Goal: Information Seeking & Learning: Find specific fact

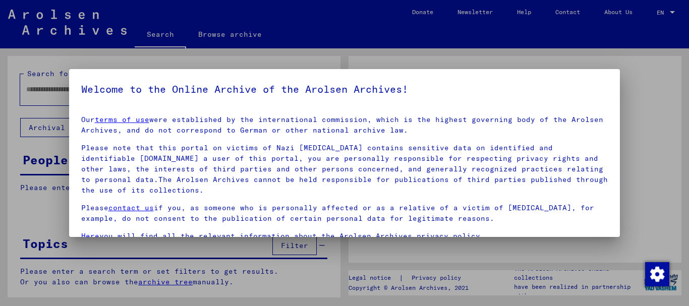
type input "*********"
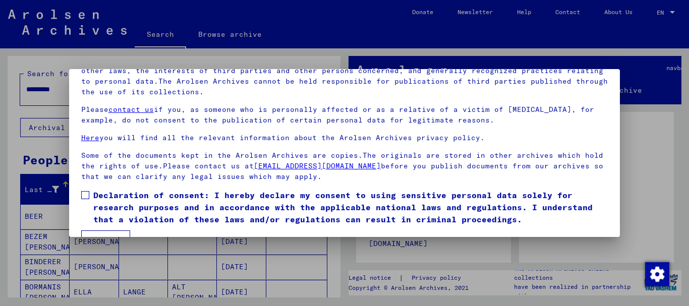
scroll to position [81, 0]
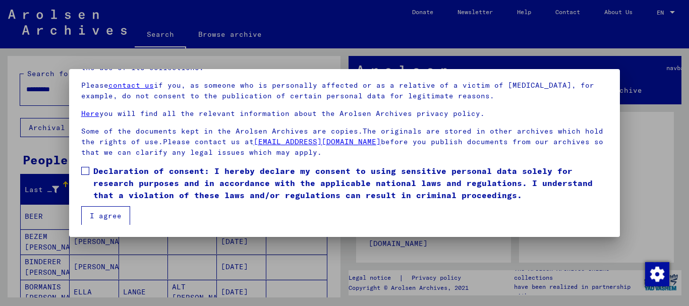
click at [85, 169] on span at bounding box center [85, 171] width 8 height 8
click at [91, 213] on button "I agree" at bounding box center [105, 215] width 49 height 19
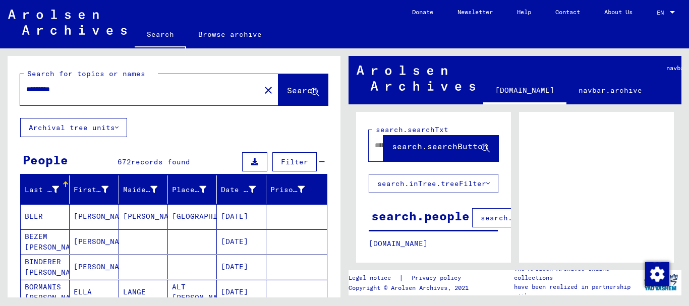
click at [262, 90] on mat-icon "close" at bounding box center [268, 90] width 12 height 12
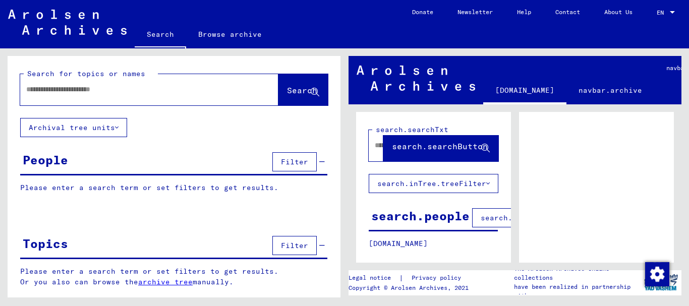
click at [28, 89] on input "text" at bounding box center [140, 89] width 228 height 11
type input "******"
click at [303, 92] on span "Search" at bounding box center [302, 90] width 30 height 10
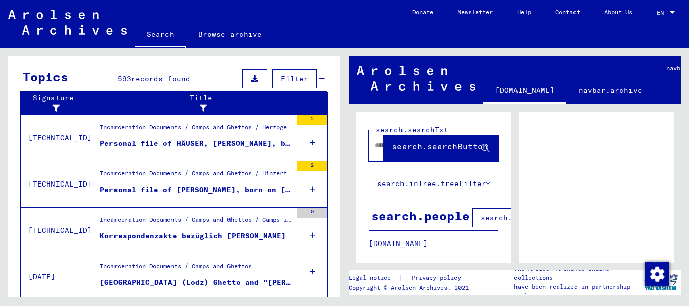
scroll to position [355, 0]
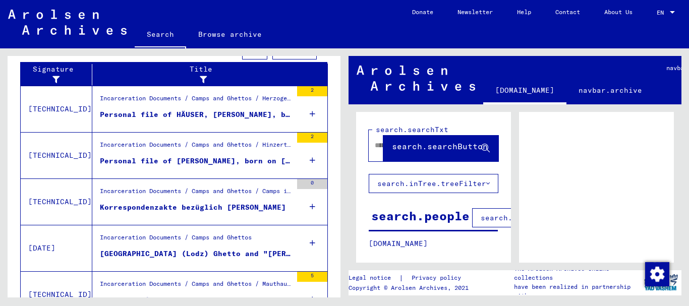
click at [206, 162] on div "Personal file of [PERSON_NAME], born on [DEMOGRAPHIC_DATA], born in [GEOGRAPHIC…" at bounding box center [196, 161] width 192 height 11
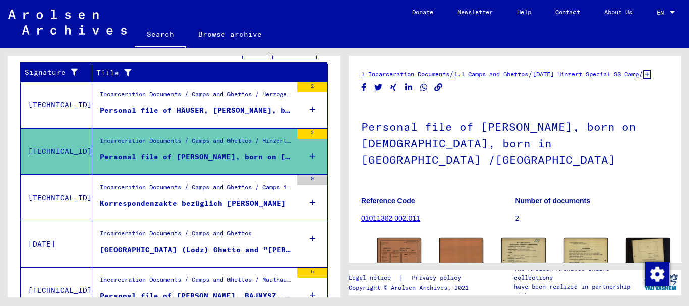
click at [205, 112] on div "Personal file of HÄUSER, [PERSON_NAME], born on [DEMOGRAPHIC_DATA]" at bounding box center [196, 110] width 192 height 11
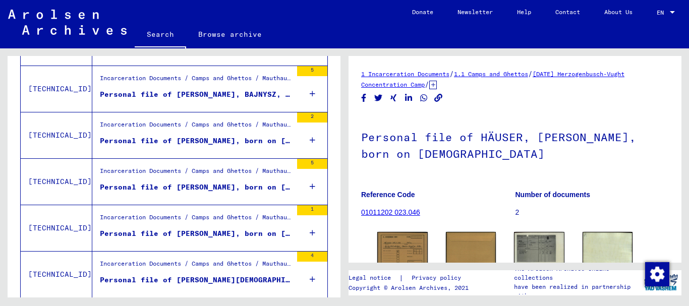
scroll to position [423, 0]
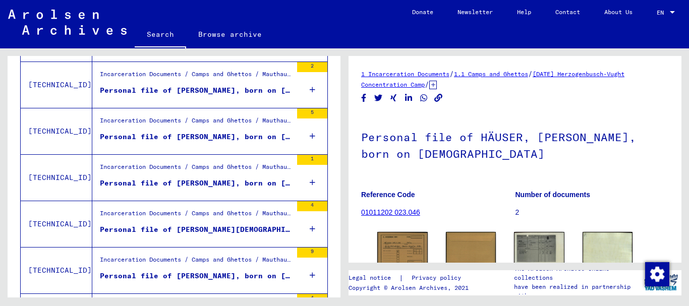
click at [217, 183] on div "Personal file of [PERSON_NAME], born on [DEMOGRAPHIC_DATA]" at bounding box center [196, 183] width 192 height 11
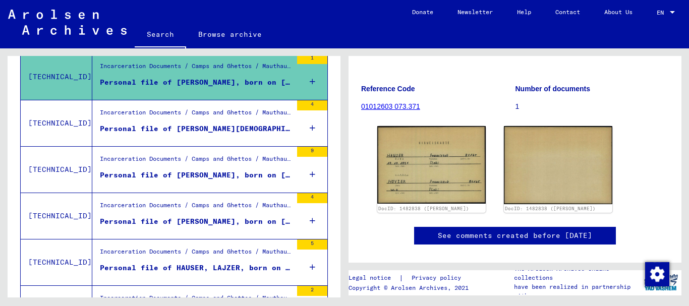
scroll to position [151, 0]
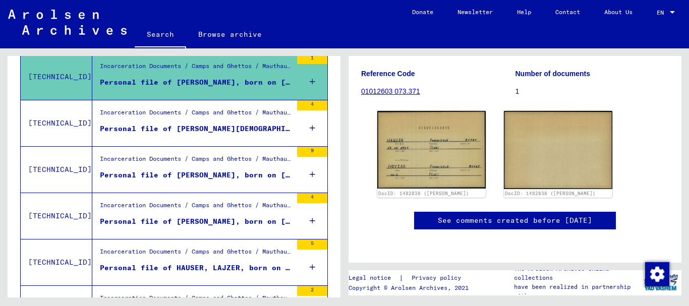
click at [223, 177] on div "Personal file of [PERSON_NAME], born on [DEMOGRAPHIC_DATA]" at bounding box center [196, 175] width 192 height 11
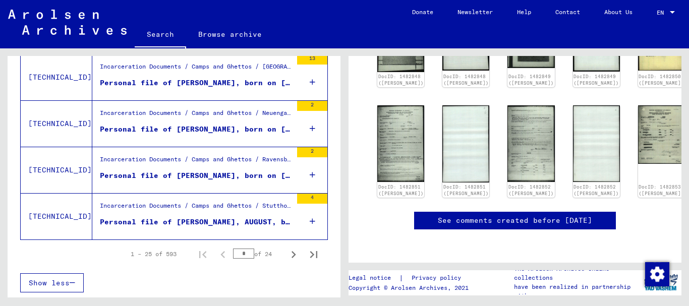
scroll to position [1173, 0]
click at [286, 253] on icon "Next page" at bounding box center [293, 254] width 14 height 14
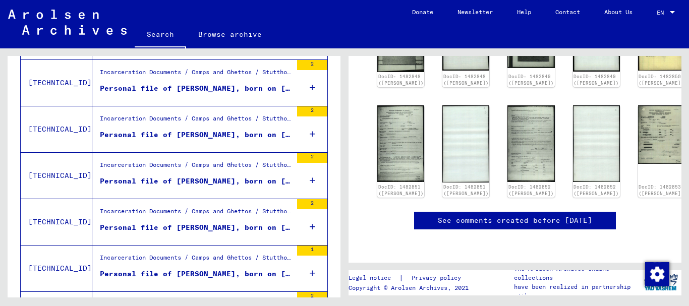
scroll to position [467, 0]
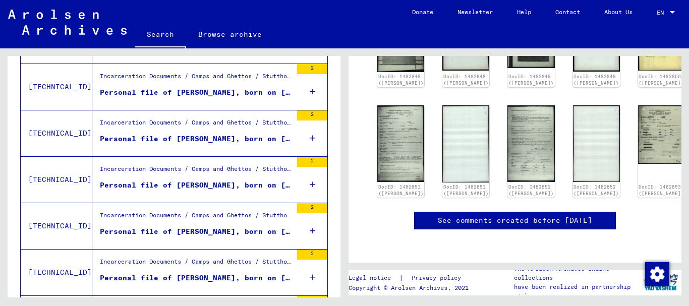
click at [243, 182] on div "Personal file of [PERSON_NAME], born on [DEMOGRAPHIC_DATA], born in [GEOGRAPHIC…" at bounding box center [196, 185] width 192 height 11
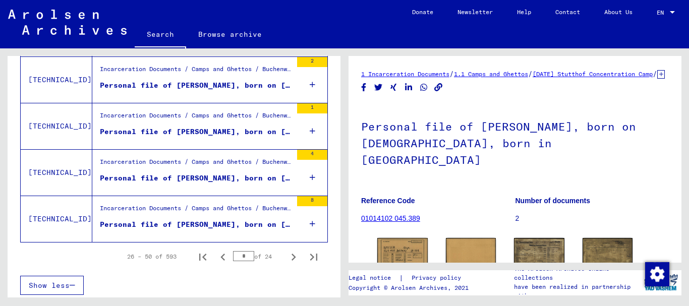
scroll to position [1173, 0]
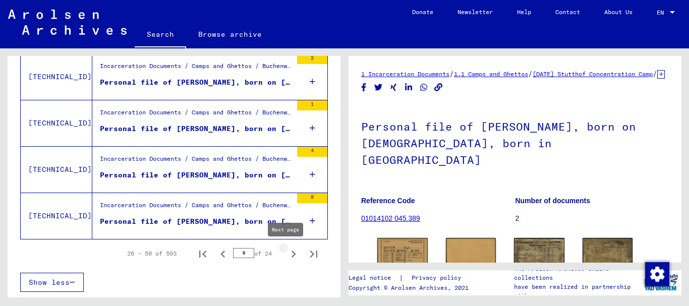
click at [291, 252] on icon "Next page" at bounding box center [293, 254] width 5 height 7
click at [286, 255] on icon "Next page" at bounding box center [293, 254] width 14 height 14
type input "*"
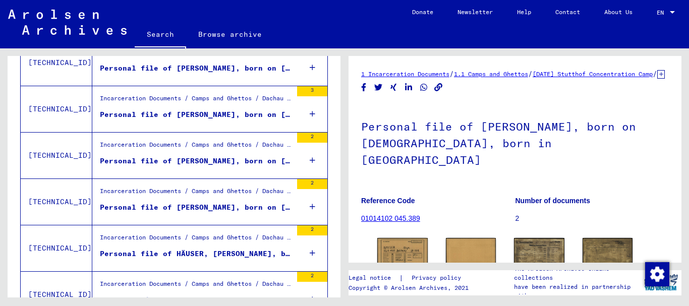
scroll to position [719, 0]
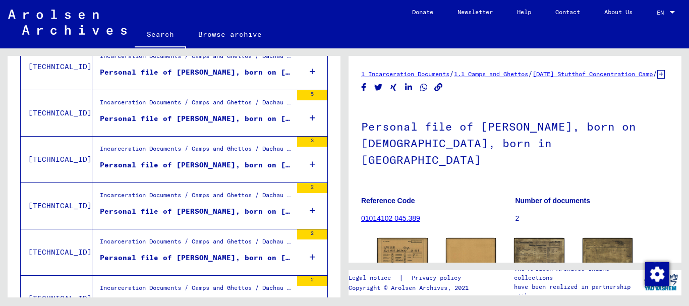
click at [225, 207] on div "Personal file of [PERSON_NAME], born on [DEMOGRAPHIC_DATA]" at bounding box center [196, 211] width 192 height 11
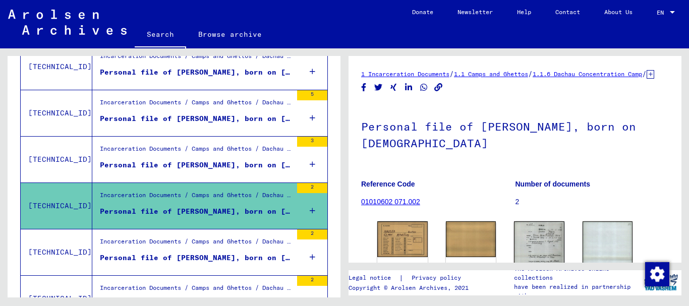
click at [233, 158] on figure "Incarceration Documents / Camps and Ghettos / Dachau Concentration Camp / Indiv…" at bounding box center [196, 151] width 192 height 15
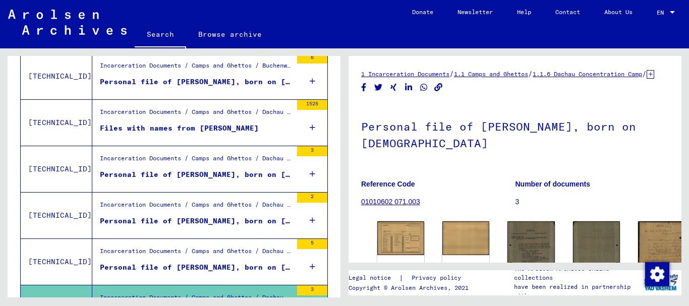
scroll to position [568, 0]
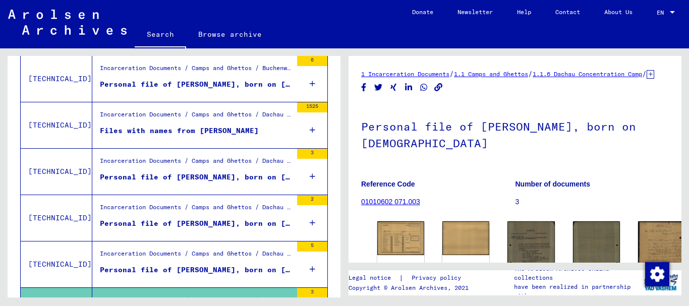
click at [215, 134] on div "Files with names from [PERSON_NAME]" at bounding box center [179, 131] width 159 height 11
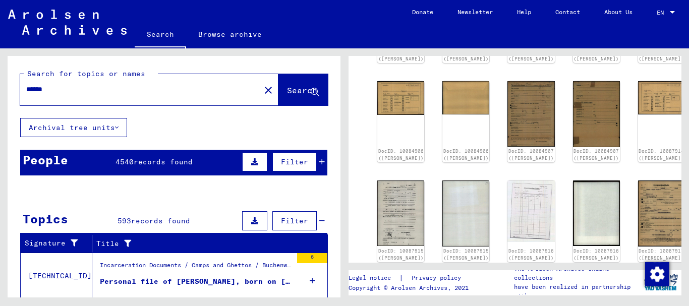
click at [71, 90] on input "******" at bounding box center [140, 89] width 228 height 11
click at [311, 89] on icon at bounding box center [315, 92] width 9 height 9
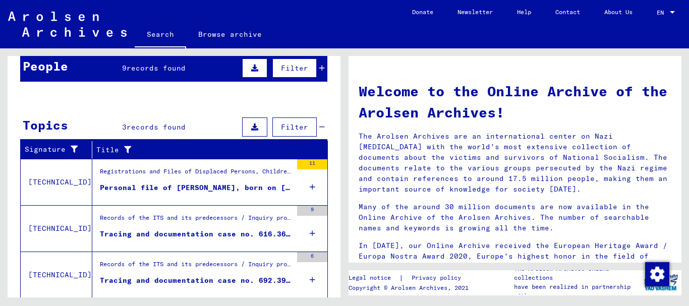
scroll to position [101, 0]
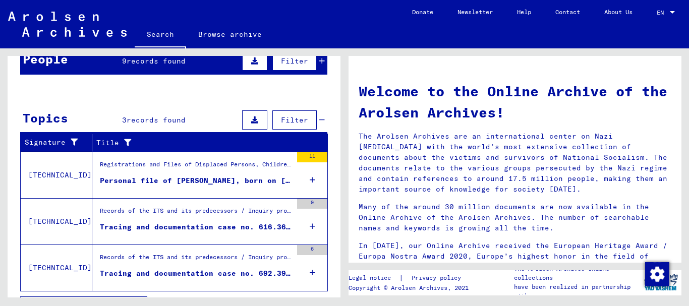
click at [195, 179] on div "Personal file of [PERSON_NAME], born on [DEMOGRAPHIC_DATA], born in [GEOGRAPHIC…" at bounding box center [196, 180] width 192 height 11
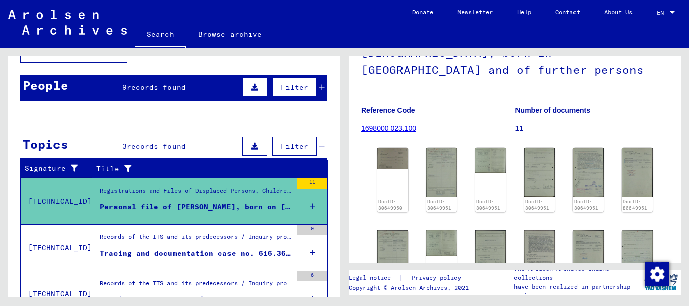
scroll to position [101, 0]
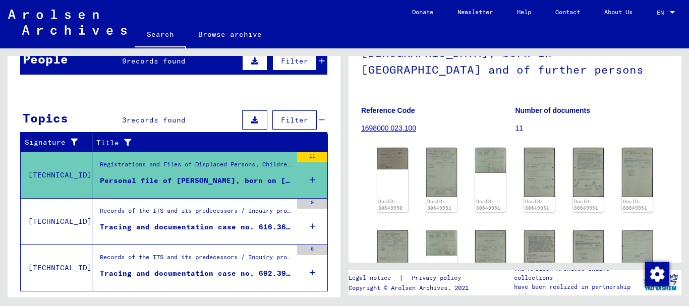
click at [190, 176] on div "Personal file of [PERSON_NAME], born on [DEMOGRAPHIC_DATA], born in [GEOGRAPHIC…" at bounding box center [196, 180] width 192 height 11
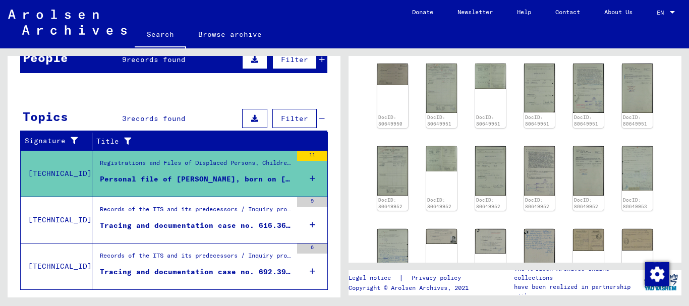
scroll to position [252, 0]
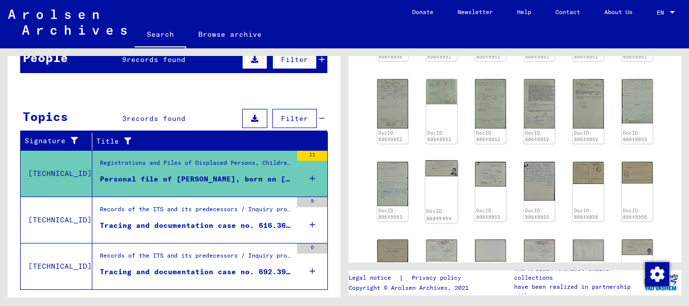
click at [435, 176] on img at bounding box center [441, 168] width 32 height 16
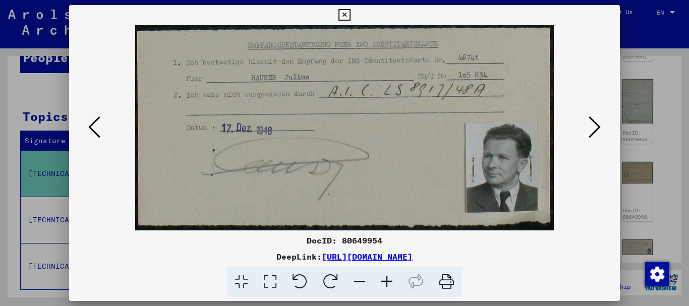
click at [93, 126] on icon at bounding box center [94, 127] width 12 height 24
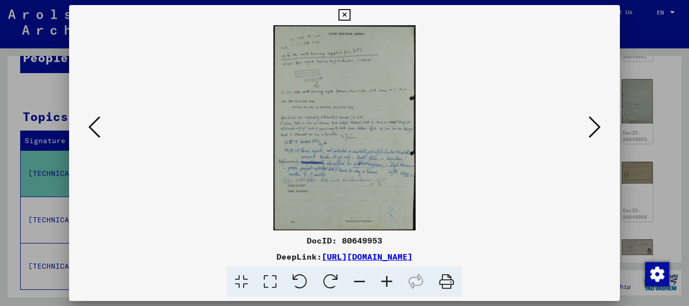
click at [386, 282] on icon at bounding box center [386, 282] width 27 height 31
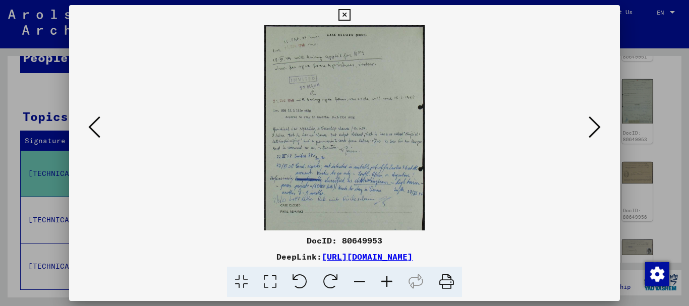
click at [386, 282] on icon at bounding box center [386, 282] width 27 height 31
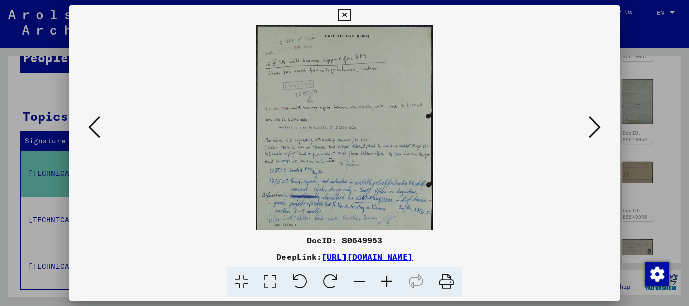
click at [386, 282] on icon at bounding box center [386, 282] width 27 height 31
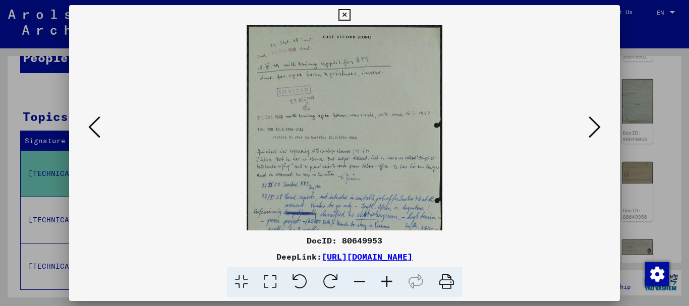
click at [386, 282] on icon at bounding box center [386, 282] width 27 height 31
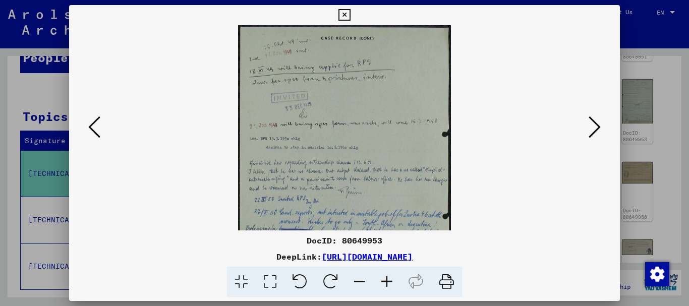
click at [386, 282] on icon at bounding box center [386, 282] width 27 height 31
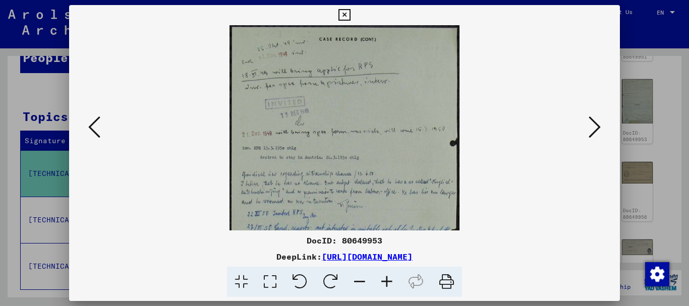
click at [387, 282] on icon at bounding box center [386, 282] width 27 height 31
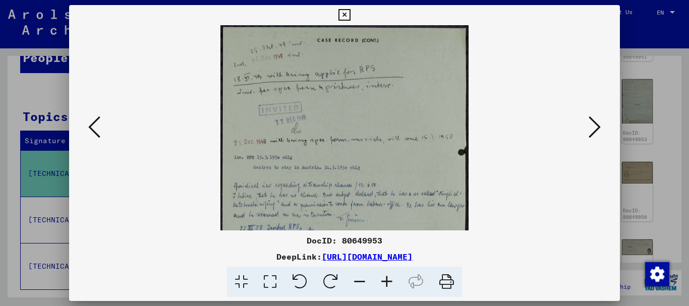
click at [387, 282] on icon at bounding box center [386, 282] width 27 height 31
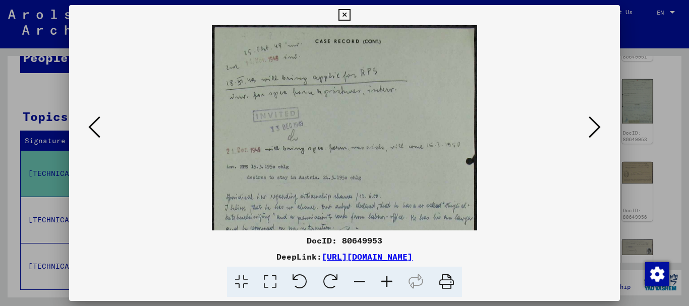
click at [387, 282] on icon at bounding box center [386, 282] width 27 height 31
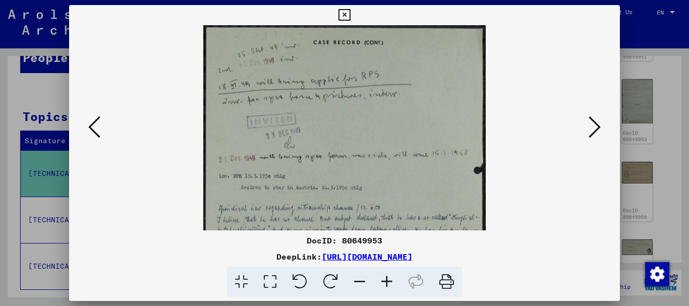
click at [387, 282] on icon at bounding box center [386, 282] width 27 height 31
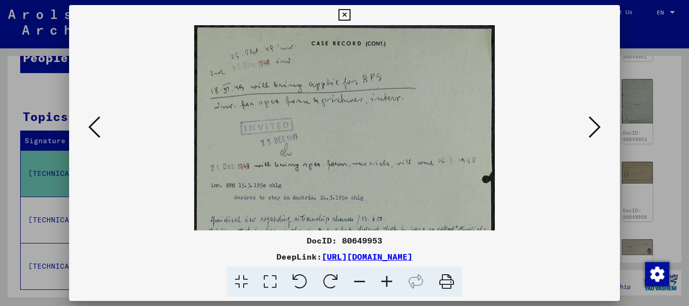
click at [387, 282] on icon at bounding box center [386, 282] width 27 height 31
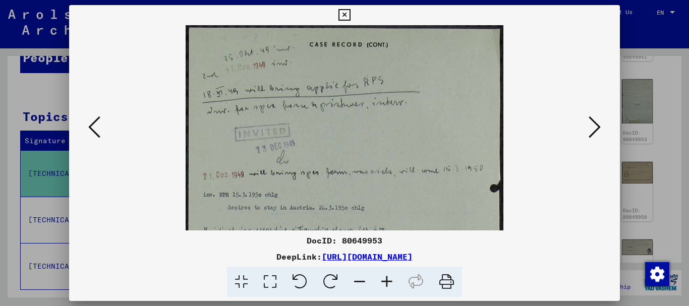
click at [82, 212] on div at bounding box center [344, 127] width 551 height 205
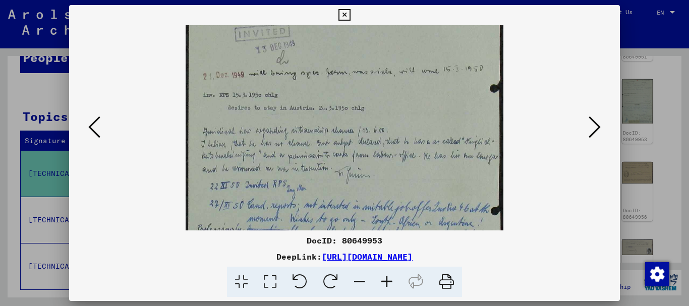
drag, startPoint x: 342, startPoint y: 200, endPoint x: 356, endPoint y: 100, distance: 101.3
click at [356, 100] on img at bounding box center [344, 153] width 318 height 457
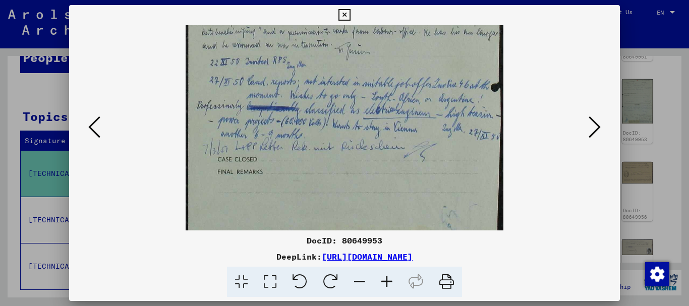
drag, startPoint x: 354, startPoint y: 185, endPoint x: 359, endPoint y: 57, distance: 128.1
click at [359, 57] on img at bounding box center [344, 30] width 318 height 457
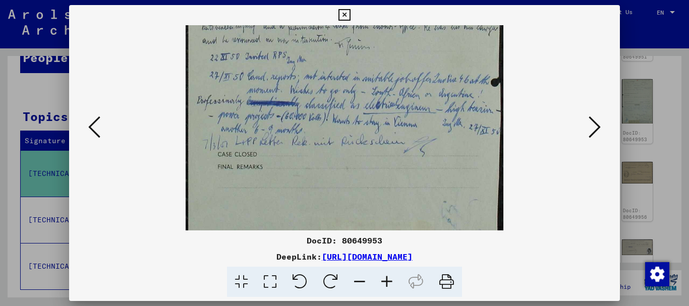
click at [96, 132] on icon at bounding box center [94, 127] width 12 height 24
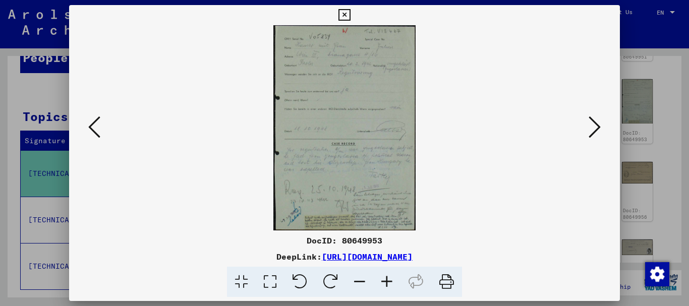
click at [388, 281] on icon at bounding box center [386, 282] width 27 height 31
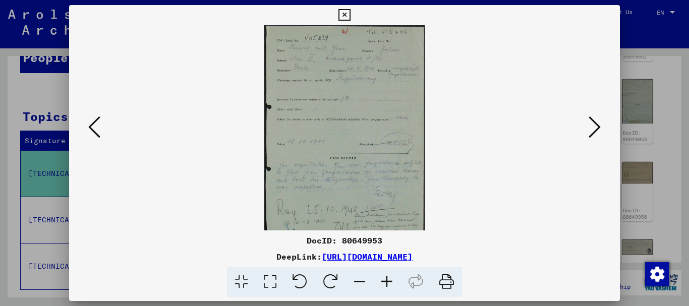
click at [389, 281] on icon at bounding box center [386, 282] width 27 height 31
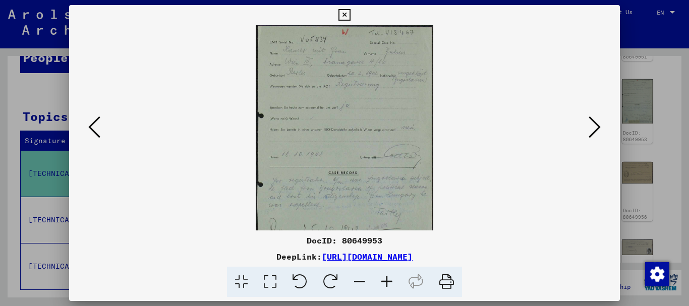
click at [389, 281] on icon at bounding box center [386, 282] width 27 height 31
click at [390, 281] on icon at bounding box center [386, 282] width 27 height 31
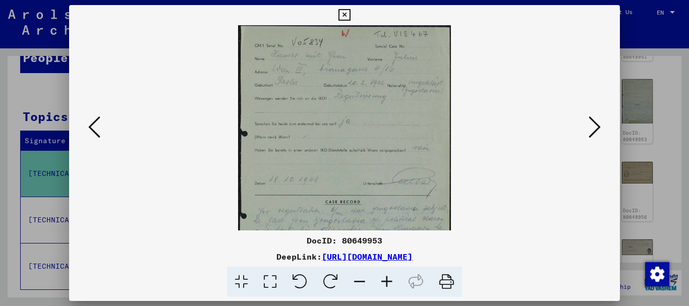
click at [390, 281] on icon at bounding box center [386, 282] width 27 height 31
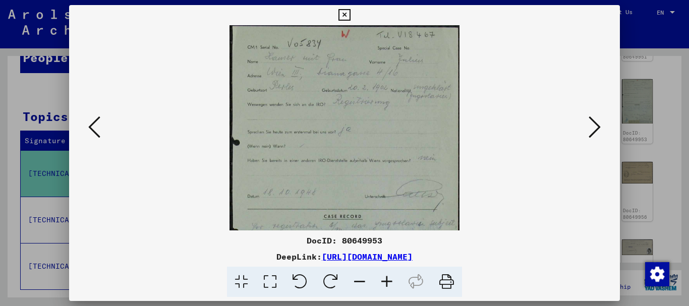
click at [390, 281] on icon at bounding box center [386, 282] width 27 height 31
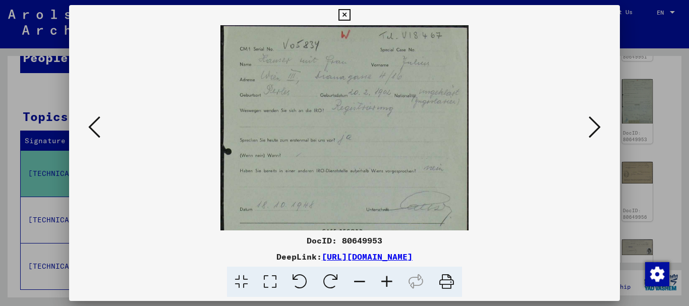
click at [390, 281] on icon at bounding box center [386, 282] width 27 height 31
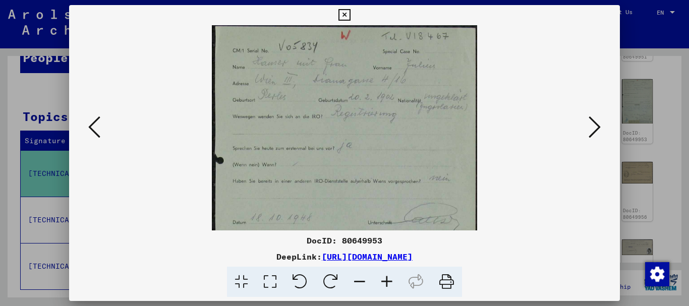
click at [390, 281] on icon at bounding box center [386, 282] width 27 height 31
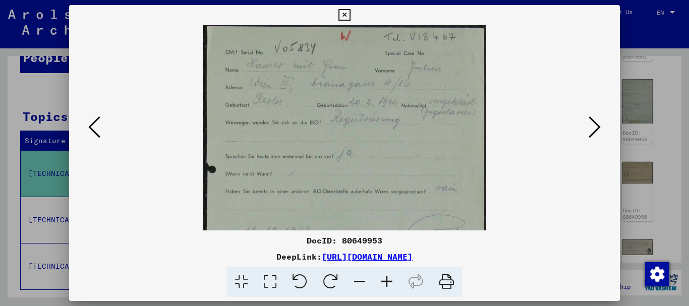
click at [390, 281] on icon at bounding box center [386, 282] width 27 height 31
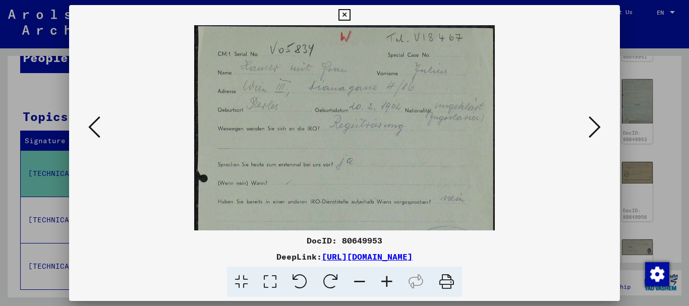
click at [92, 125] on icon at bounding box center [94, 127] width 12 height 24
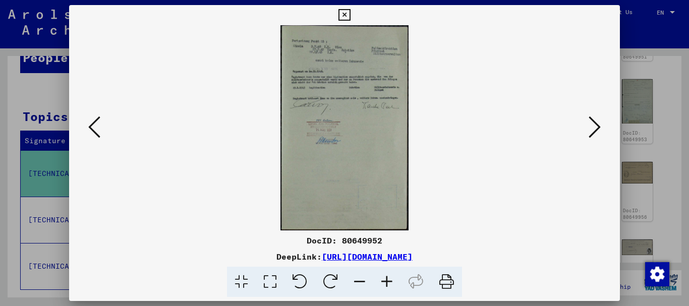
click at [390, 282] on icon at bounding box center [386, 282] width 27 height 31
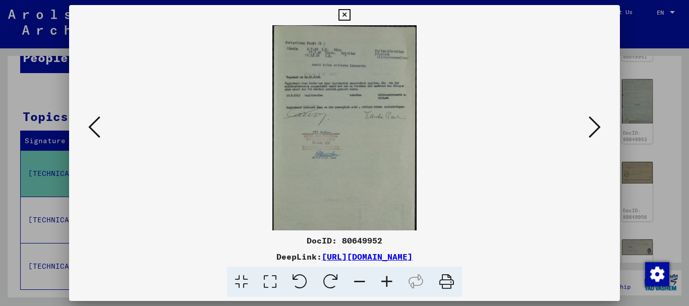
click at [390, 282] on icon at bounding box center [386, 282] width 27 height 31
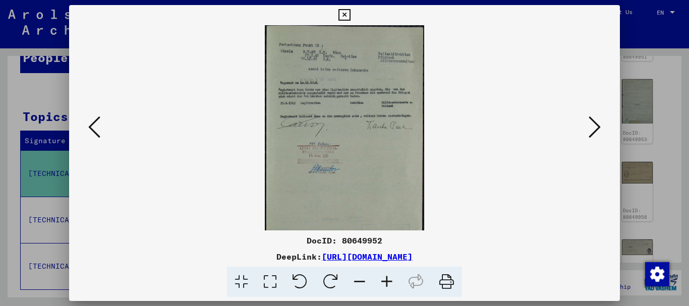
click at [390, 282] on icon at bounding box center [386, 282] width 27 height 31
click at [391, 280] on icon at bounding box center [386, 282] width 27 height 31
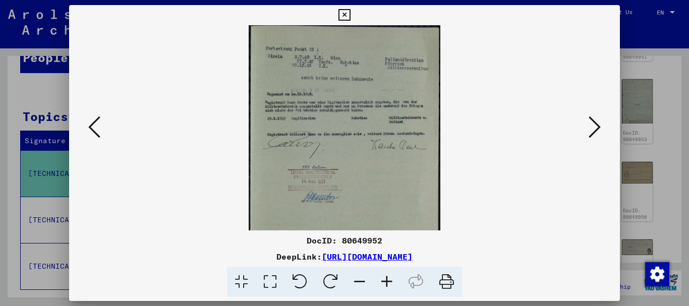
click at [391, 280] on icon at bounding box center [386, 282] width 27 height 31
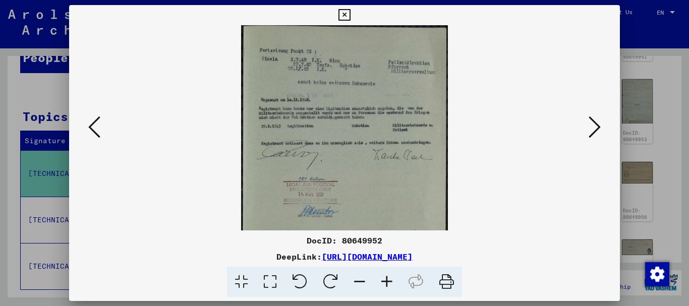
click at [391, 280] on icon at bounding box center [386, 282] width 27 height 31
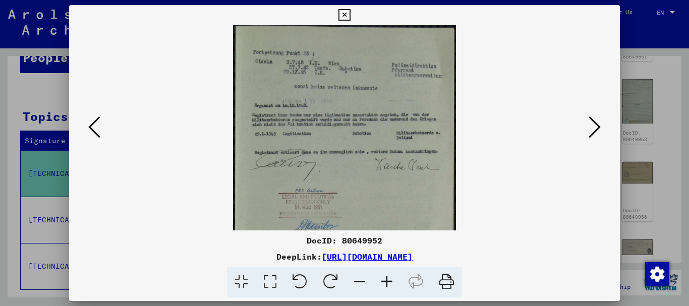
click at [391, 280] on icon at bounding box center [386, 282] width 27 height 31
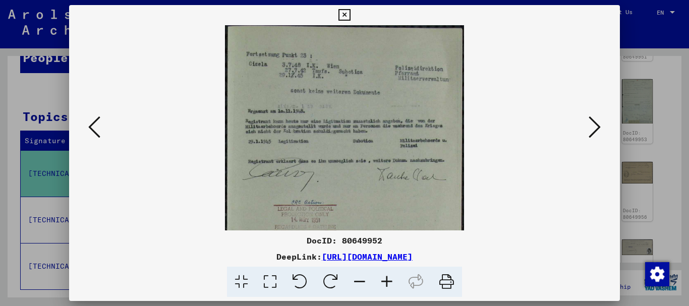
click at [391, 280] on icon at bounding box center [386, 282] width 27 height 31
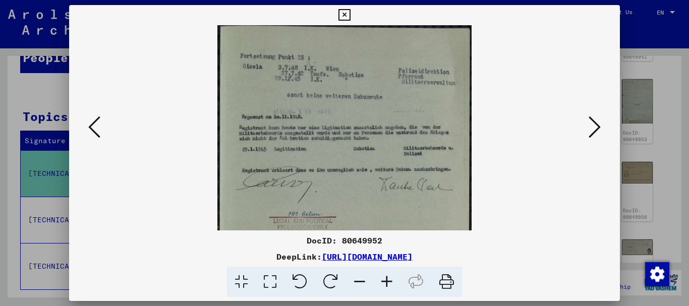
click at [391, 280] on icon at bounding box center [386, 282] width 27 height 31
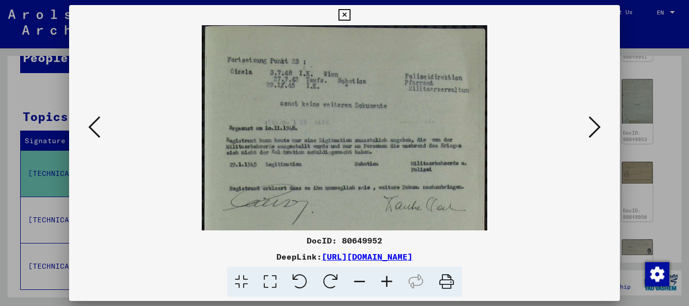
click at [391, 278] on icon at bounding box center [386, 282] width 27 height 31
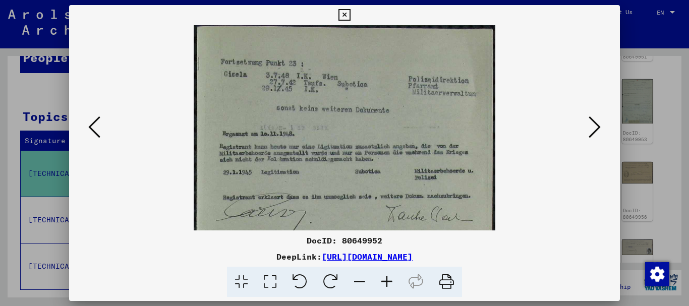
click at [391, 278] on icon at bounding box center [386, 282] width 27 height 31
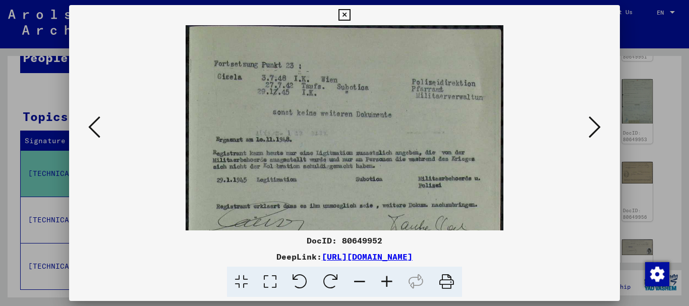
click at [391, 278] on icon at bounding box center [386, 282] width 27 height 31
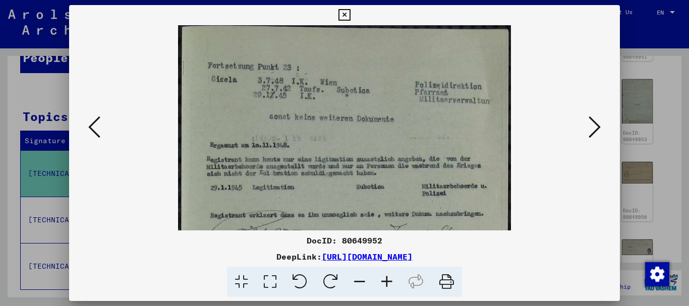
drag, startPoint x: 391, startPoint y: 269, endPoint x: 384, endPoint y: 277, distance: 10.4
click at [389, 270] on icon at bounding box center [386, 282] width 27 height 31
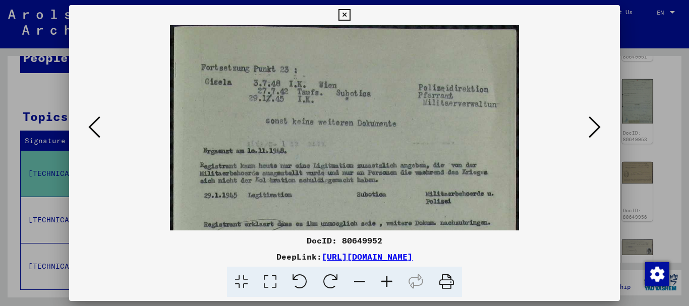
click at [383, 281] on icon at bounding box center [386, 282] width 27 height 31
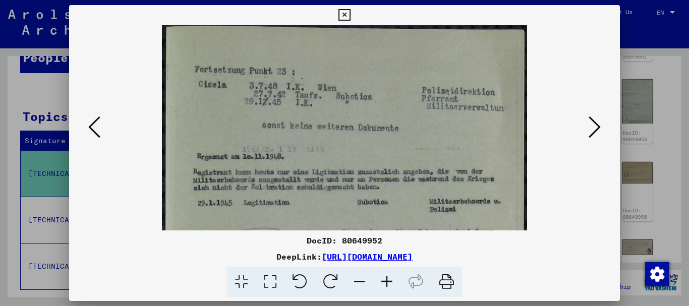
click at [383, 281] on icon at bounding box center [386, 282] width 27 height 31
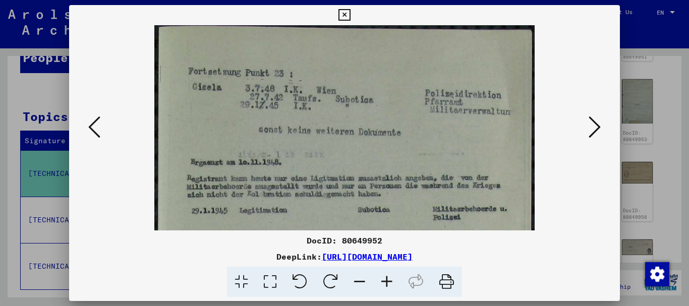
click at [383, 281] on icon at bounding box center [386, 282] width 27 height 31
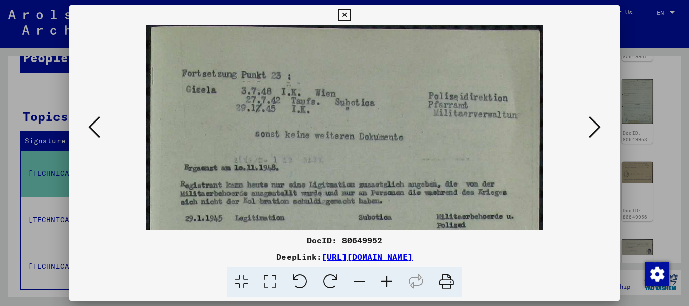
click at [343, 15] on icon at bounding box center [344, 15] width 12 height 12
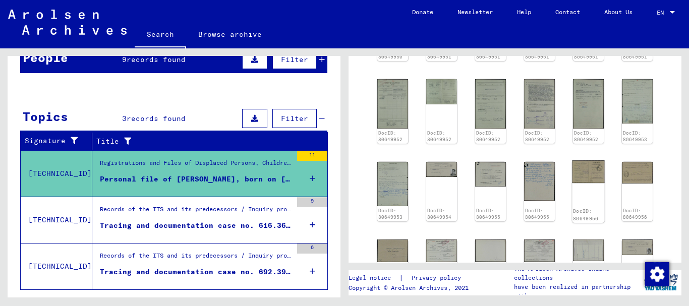
click at [579, 183] on img at bounding box center [588, 171] width 32 height 23
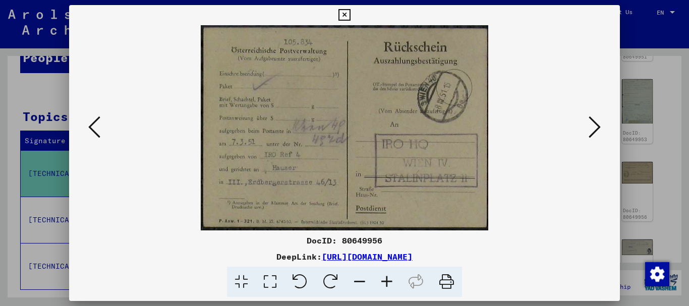
click at [596, 125] on icon at bounding box center [594, 127] width 12 height 24
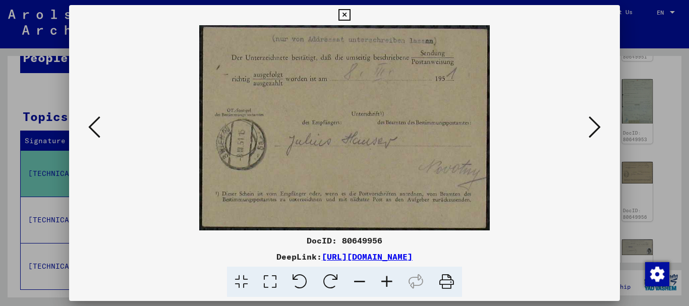
click at [596, 125] on icon at bounding box center [594, 127] width 12 height 24
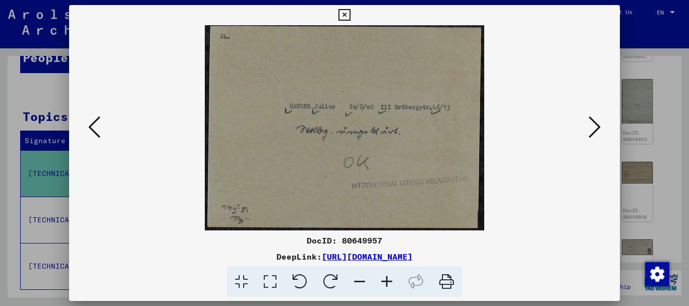
click at [596, 125] on icon at bounding box center [594, 127] width 12 height 24
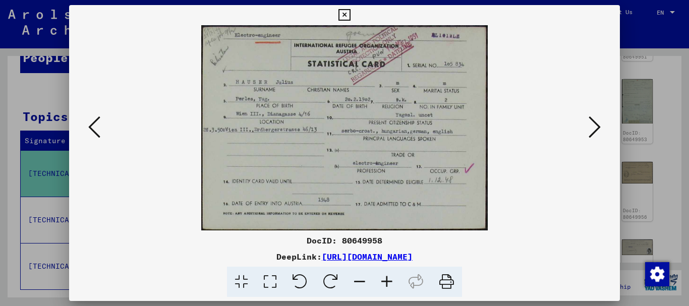
click at [596, 125] on icon at bounding box center [594, 127] width 12 height 24
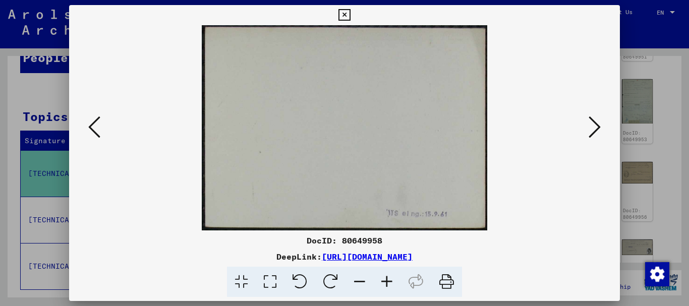
click at [596, 125] on icon at bounding box center [594, 127] width 12 height 24
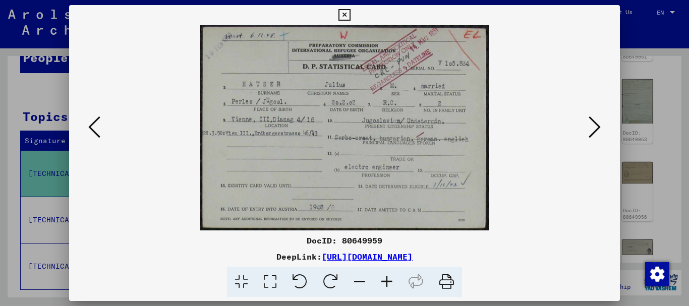
click at [597, 125] on icon at bounding box center [594, 127] width 12 height 24
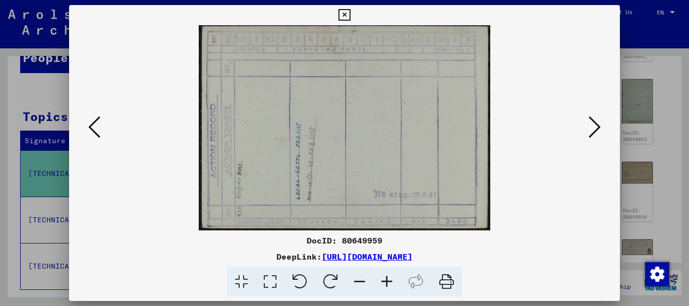
click at [597, 125] on icon at bounding box center [594, 127] width 12 height 24
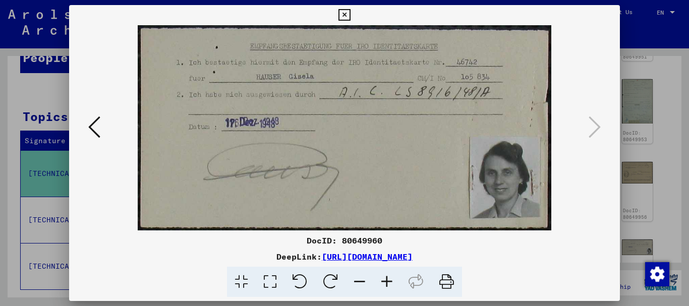
click at [96, 127] on icon at bounding box center [94, 127] width 12 height 24
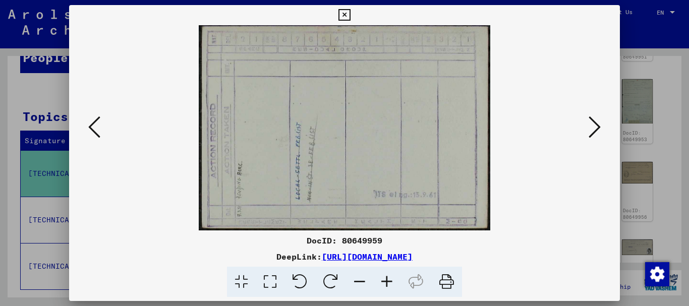
click at [96, 127] on icon at bounding box center [94, 127] width 12 height 24
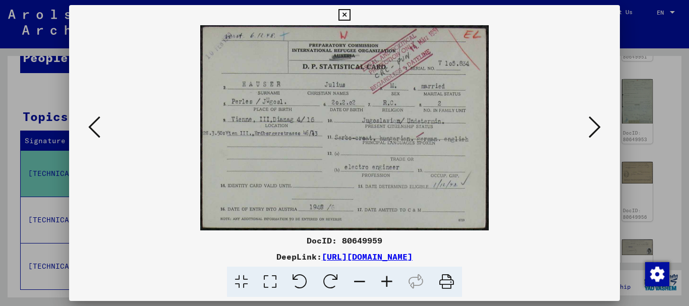
click at [598, 125] on icon at bounding box center [594, 127] width 12 height 24
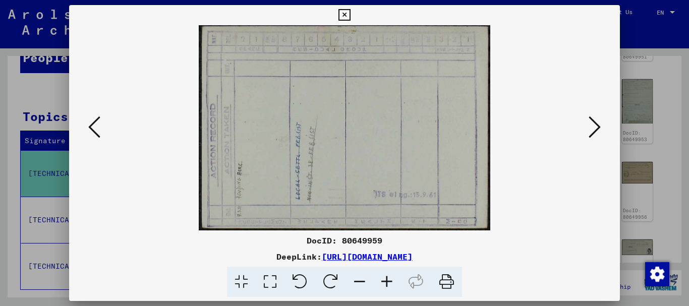
click at [101, 131] on button at bounding box center [94, 127] width 18 height 29
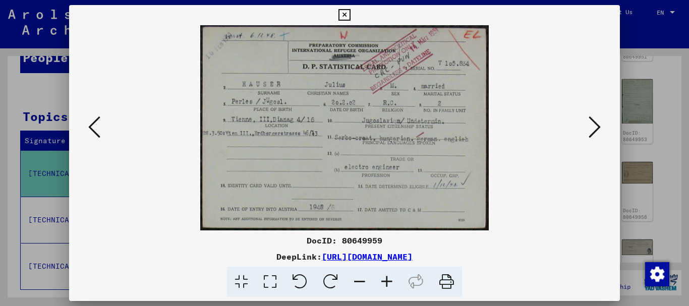
click at [101, 131] on button at bounding box center [94, 127] width 18 height 29
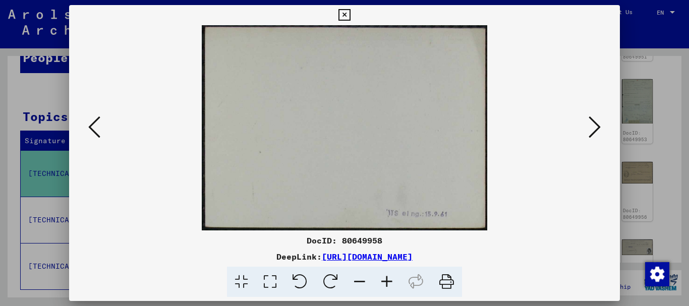
click at [101, 131] on button at bounding box center [94, 127] width 18 height 29
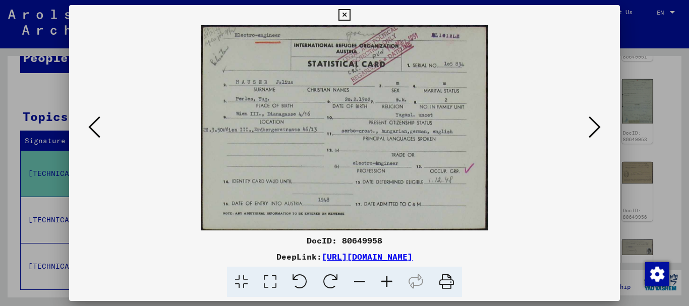
click at [101, 131] on button at bounding box center [94, 127] width 18 height 29
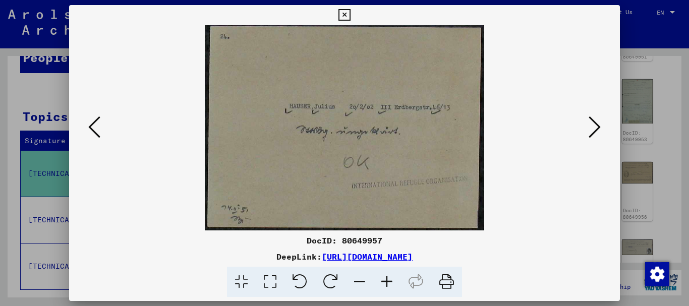
click at [101, 131] on button at bounding box center [94, 127] width 18 height 29
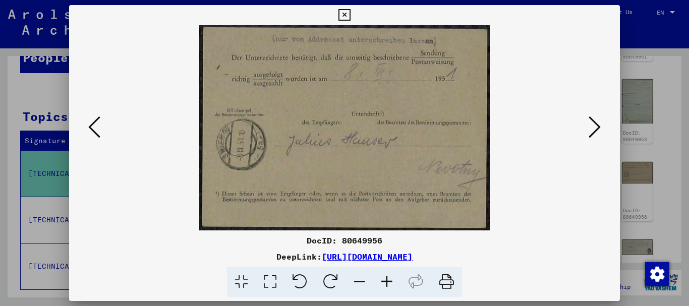
click at [101, 131] on button at bounding box center [94, 127] width 18 height 29
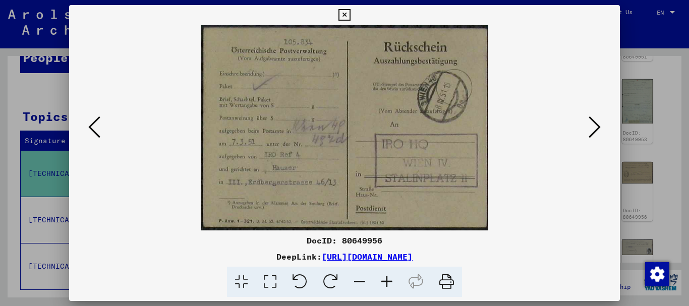
click at [101, 131] on button at bounding box center [94, 127] width 18 height 29
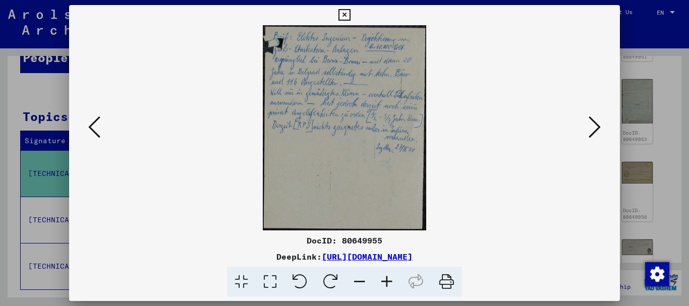
click at [101, 131] on button at bounding box center [94, 127] width 18 height 29
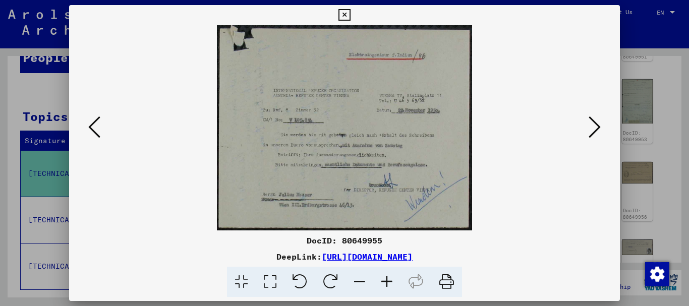
click at [101, 131] on button at bounding box center [94, 127] width 18 height 29
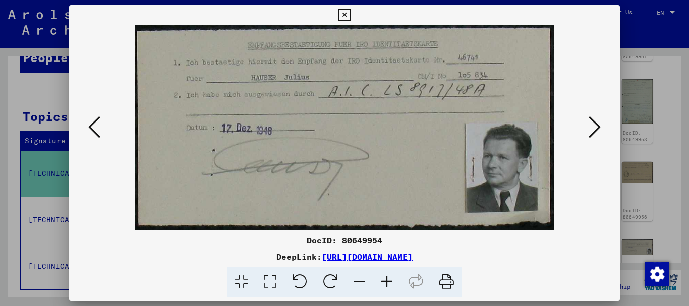
click at [101, 132] on button at bounding box center [94, 127] width 18 height 29
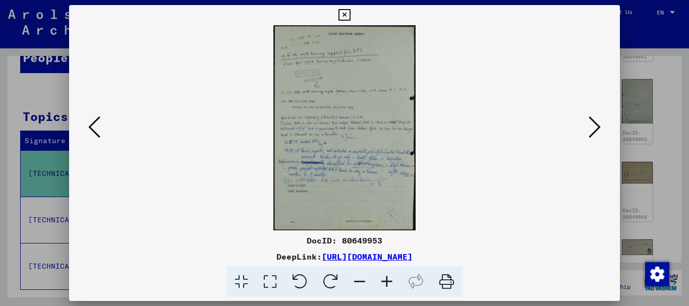
click at [101, 132] on button at bounding box center [94, 127] width 18 height 29
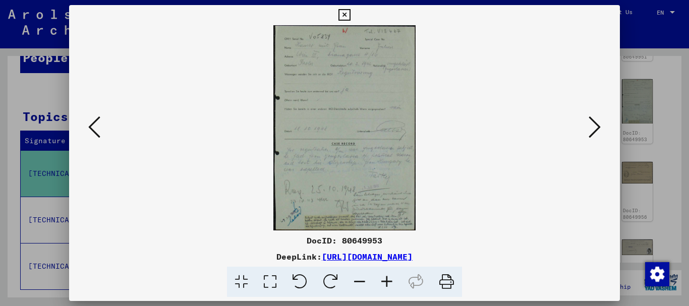
click at [101, 132] on button at bounding box center [94, 127] width 18 height 29
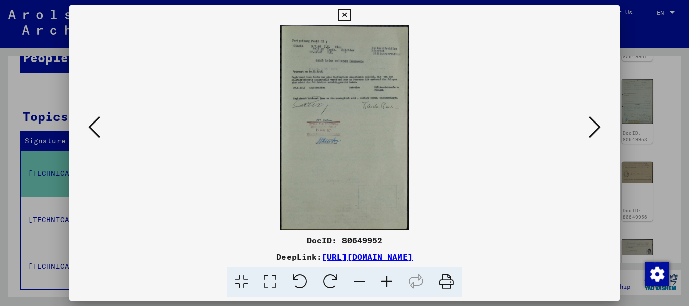
click at [101, 132] on button at bounding box center [94, 127] width 18 height 29
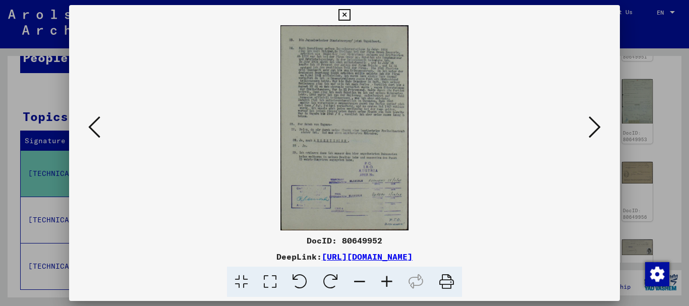
click at [101, 132] on button at bounding box center [94, 127] width 18 height 29
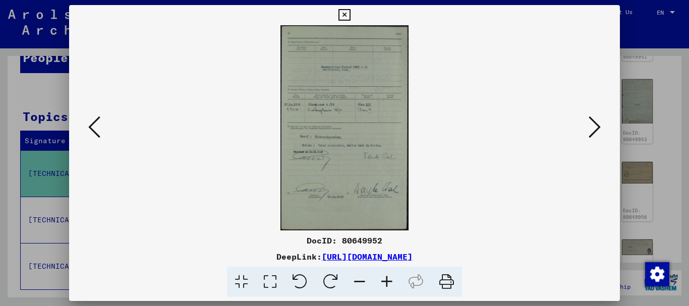
click at [101, 132] on button at bounding box center [94, 127] width 18 height 29
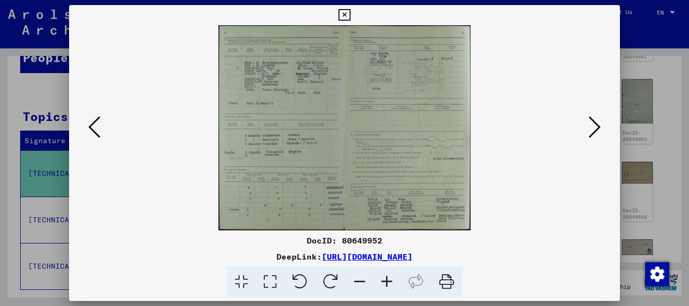
click at [393, 284] on icon at bounding box center [386, 282] width 27 height 31
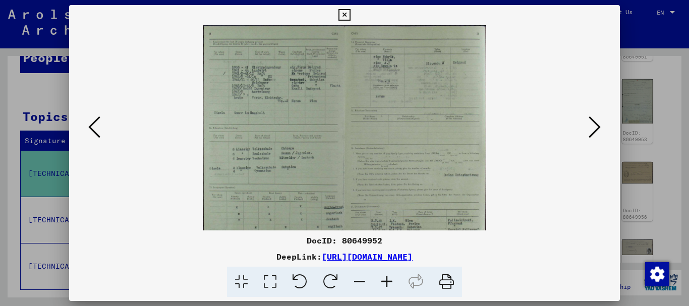
click at [393, 284] on icon at bounding box center [386, 282] width 27 height 31
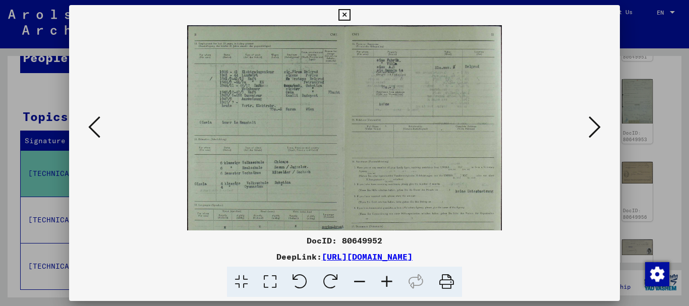
click at [393, 284] on icon at bounding box center [386, 282] width 27 height 31
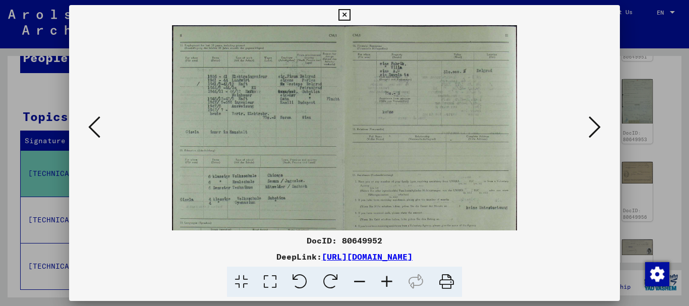
click at [393, 283] on icon at bounding box center [386, 282] width 27 height 31
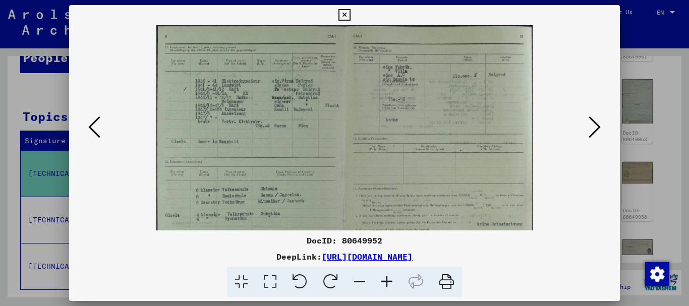
click at [393, 282] on icon at bounding box center [386, 282] width 27 height 31
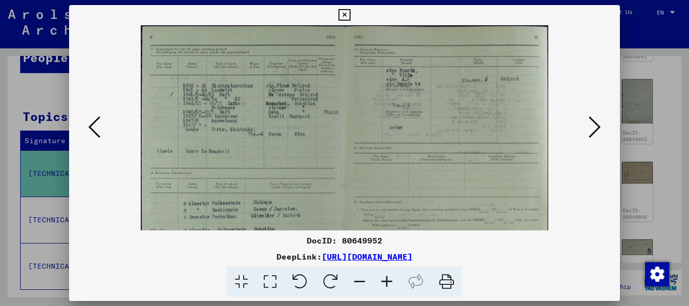
click at [393, 282] on icon at bounding box center [386, 282] width 27 height 31
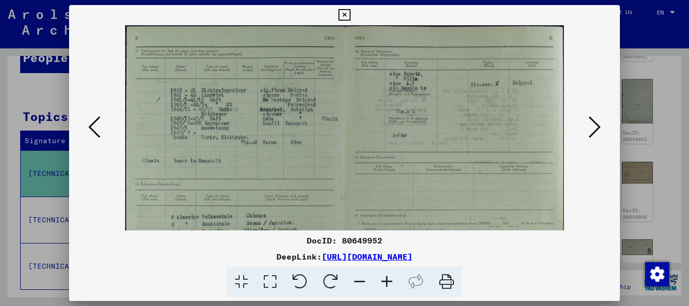
click at [393, 282] on icon at bounding box center [386, 282] width 27 height 31
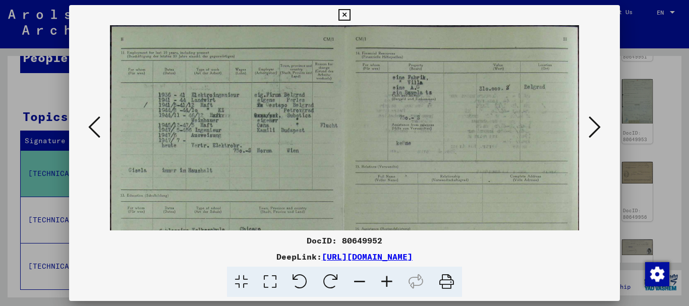
click at [393, 282] on icon at bounding box center [386, 282] width 27 height 31
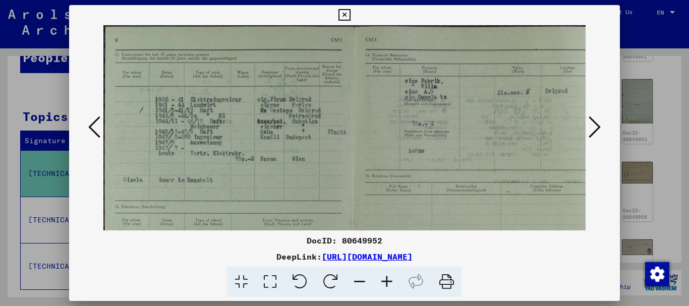
click at [393, 282] on icon at bounding box center [386, 282] width 27 height 31
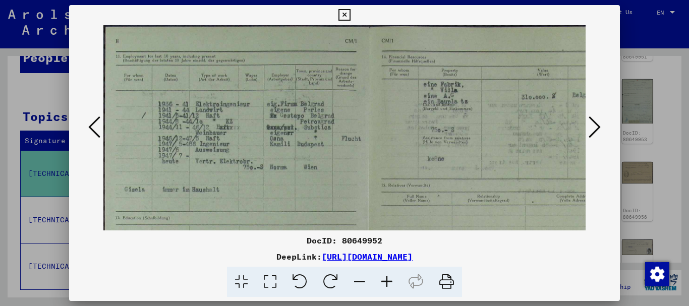
click at [393, 281] on icon at bounding box center [386, 282] width 27 height 31
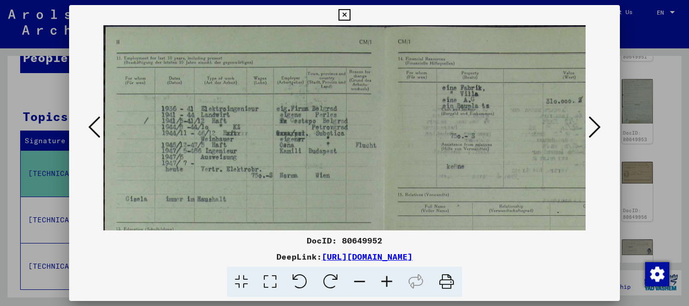
click at [393, 281] on icon at bounding box center [386, 282] width 27 height 31
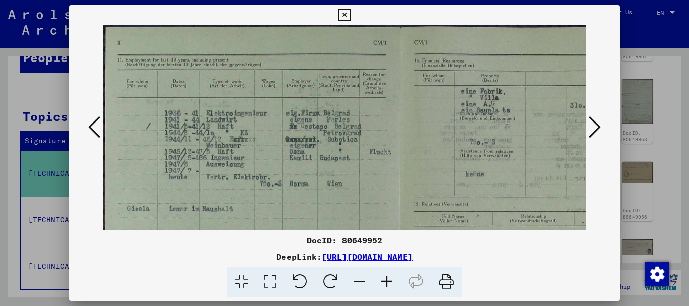
click at [92, 130] on icon at bounding box center [94, 127] width 12 height 24
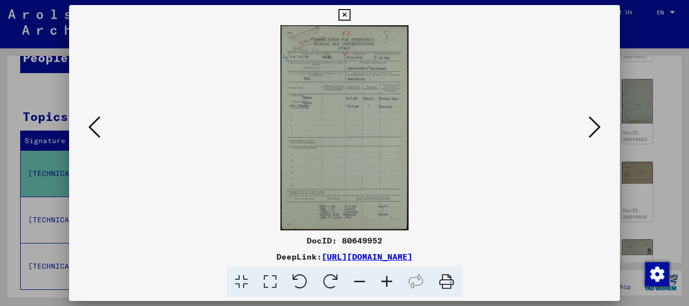
click at [387, 280] on icon at bounding box center [386, 282] width 27 height 31
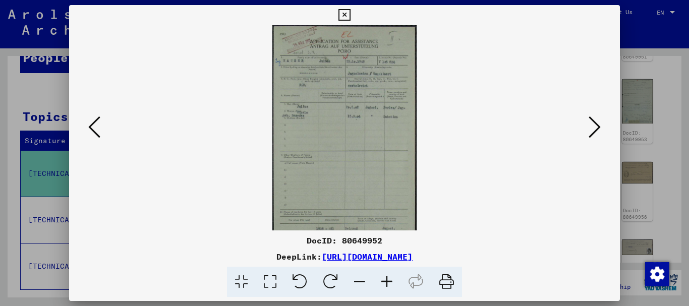
click at [387, 279] on icon at bounding box center [386, 282] width 27 height 31
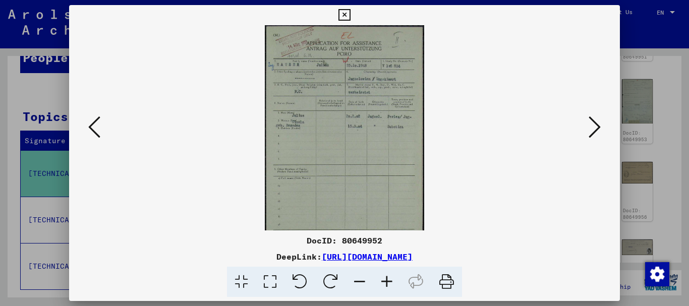
click at [387, 279] on icon at bounding box center [386, 282] width 27 height 31
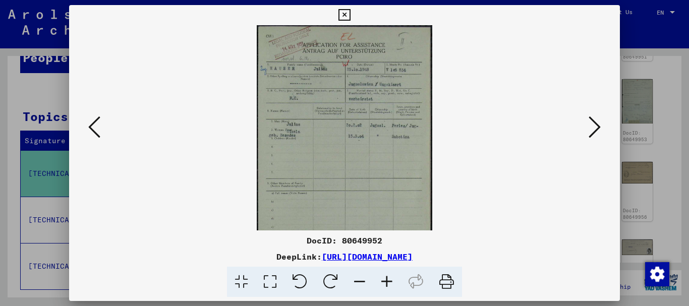
click at [387, 279] on icon at bounding box center [386, 282] width 27 height 31
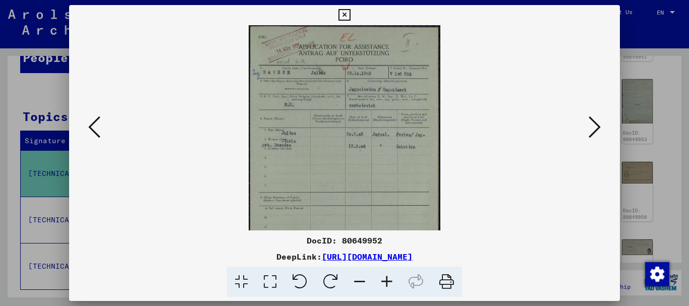
click at [387, 279] on icon at bounding box center [386, 282] width 27 height 31
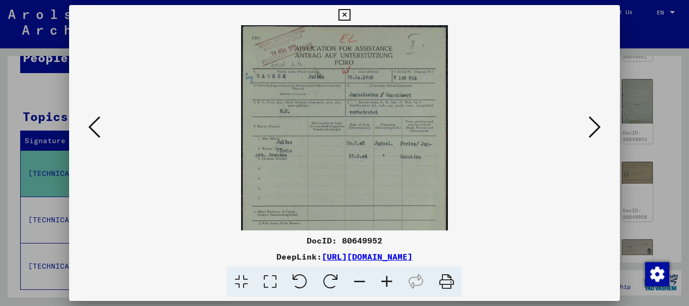
click at [387, 279] on icon at bounding box center [386, 282] width 27 height 31
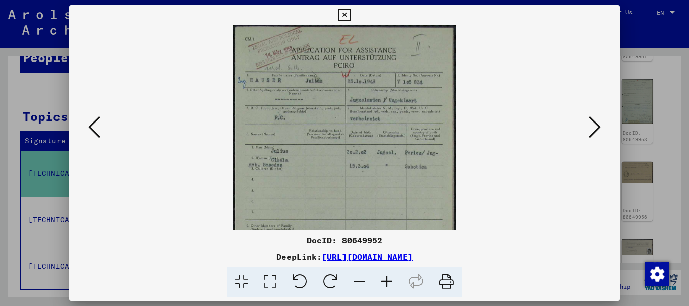
click at [387, 279] on icon at bounding box center [386, 282] width 27 height 31
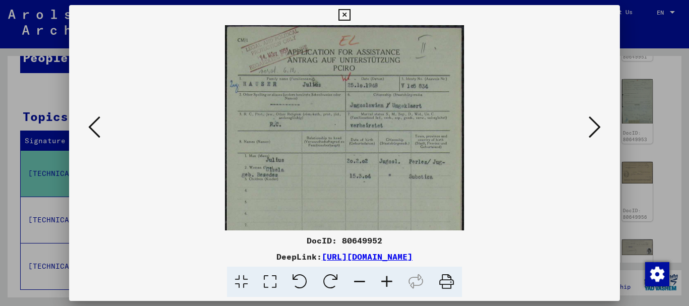
click at [387, 279] on icon at bounding box center [386, 282] width 27 height 31
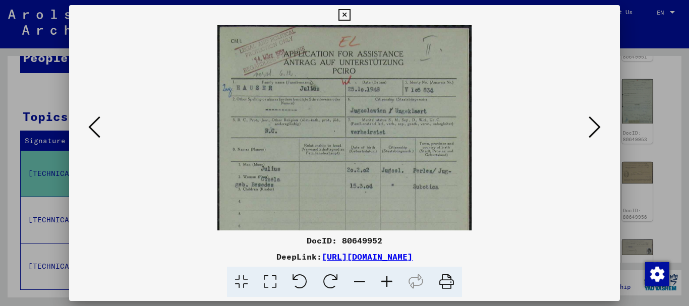
click at [387, 279] on icon at bounding box center [386, 282] width 27 height 31
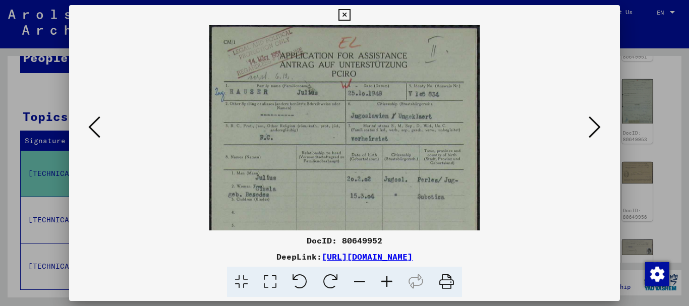
click at [387, 279] on icon at bounding box center [386, 282] width 27 height 31
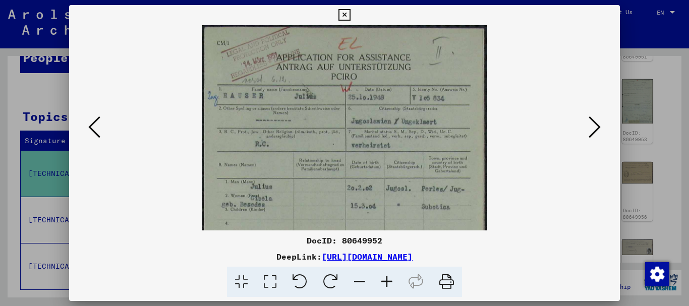
click at [387, 278] on icon at bounding box center [386, 282] width 27 height 31
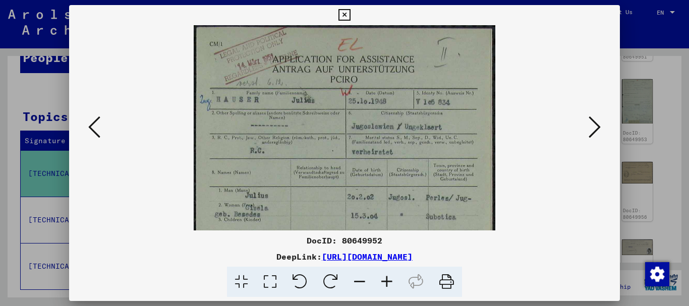
click at [387, 278] on icon at bounding box center [386, 282] width 27 height 31
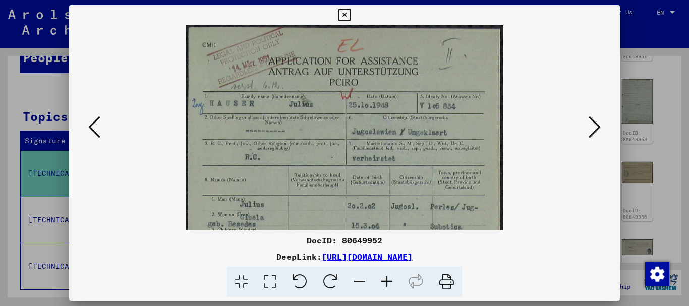
click at [387, 278] on icon at bounding box center [386, 282] width 27 height 31
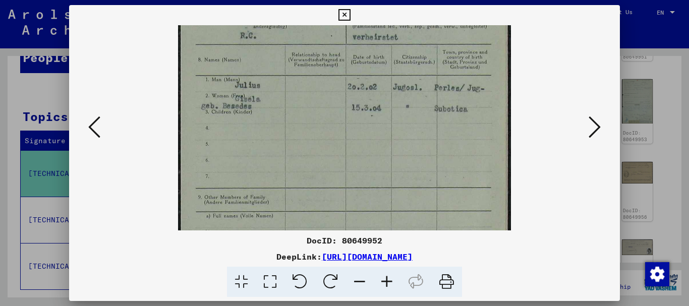
scroll to position [129, 0]
drag, startPoint x: 438, startPoint y: 187, endPoint x: 425, endPoint y: 58, distance: 129.2
click at [425, 58] on img at bounding box center [344, 163] width 333 height 533
click at [346, 14] on icon at bounding box center [344, 15] width 12 height 12
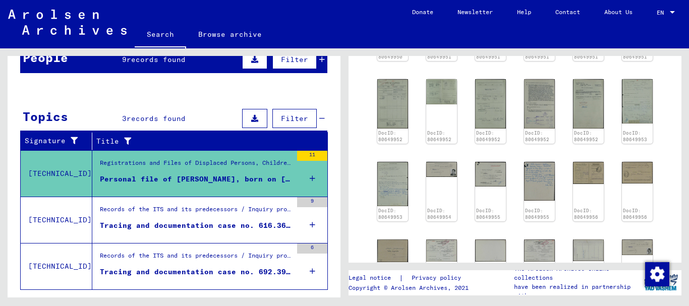
click at [186, 224] on div "Tracing and documentation case no. 616.368 for [PERSON_NAME] born [DEMOGRAPHIC_…" at bounding box center [196, 225] width 192 height 11
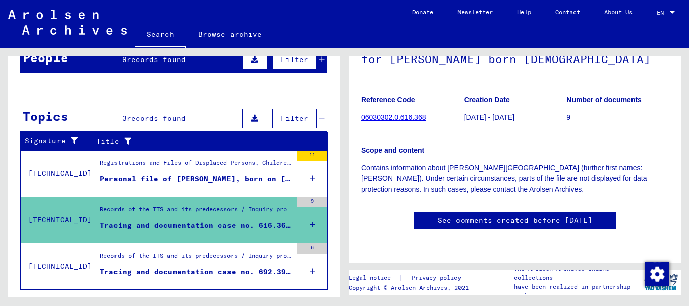
scroll to position [415, 0]
click at [180, 264] on div "Records of the ITS and its predecessors / Inquiry processing / ITS case files a…" at bounding box center [196, 258] width 192 height 14
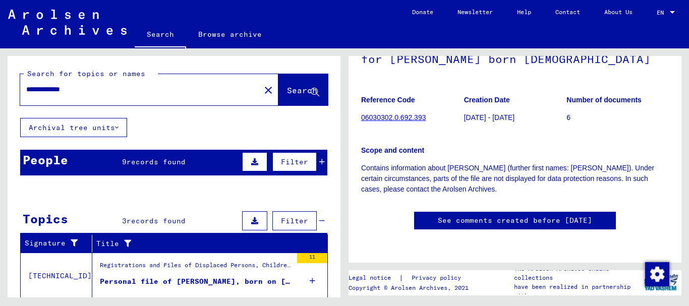
click at [84, 88] on input "**********" at bounding box center [140, 89] width 228 height 11
type input "*"
